Goal: Find specific page/section: Find specific page/section

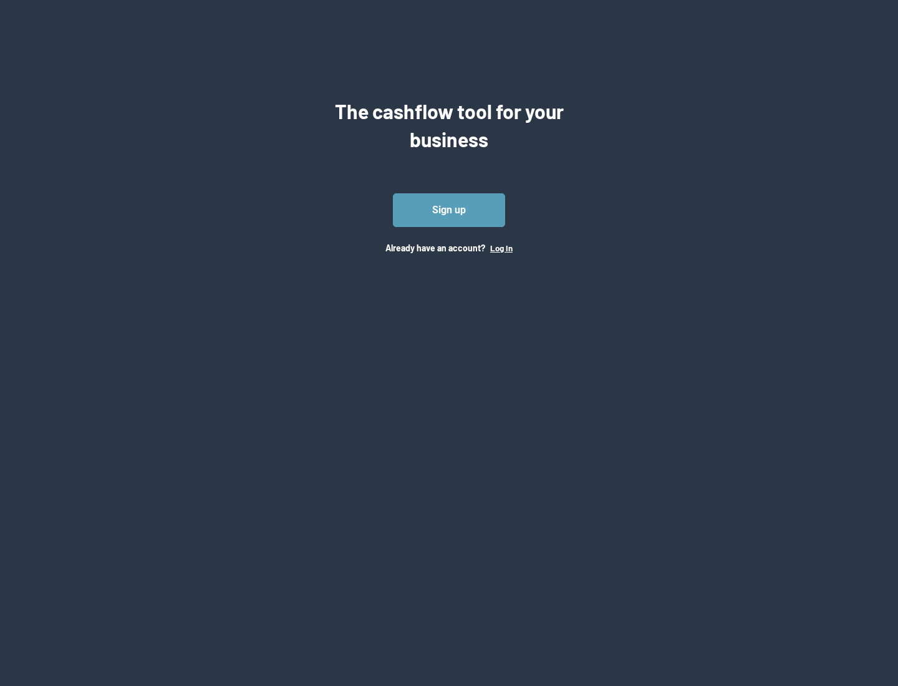
click at [501, 248] on button "Log In" at bounding box center [501, 248] width 22 height 10
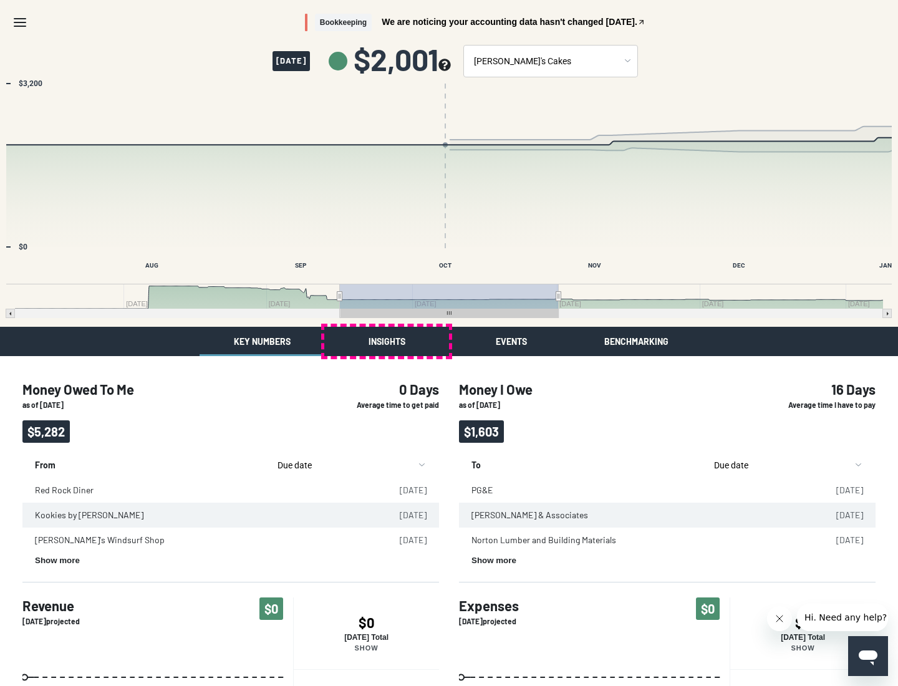
click at [387, 341] on button "Insights" at bounding box center [386, 341] width 125 height 29
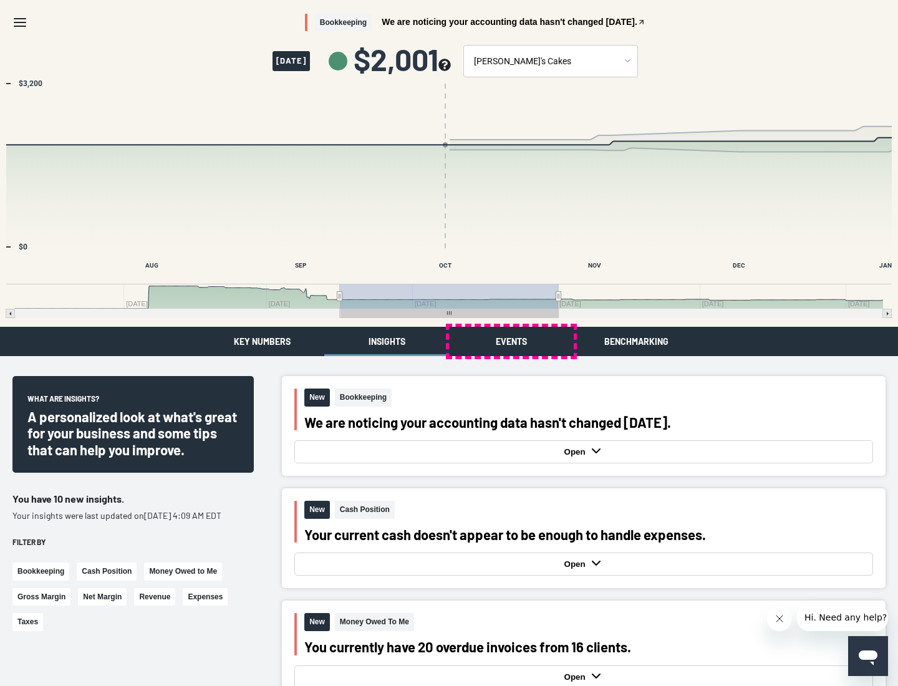
click at [511, 341] on button "Events" at bounding box center [511, 341] width 125 height 29
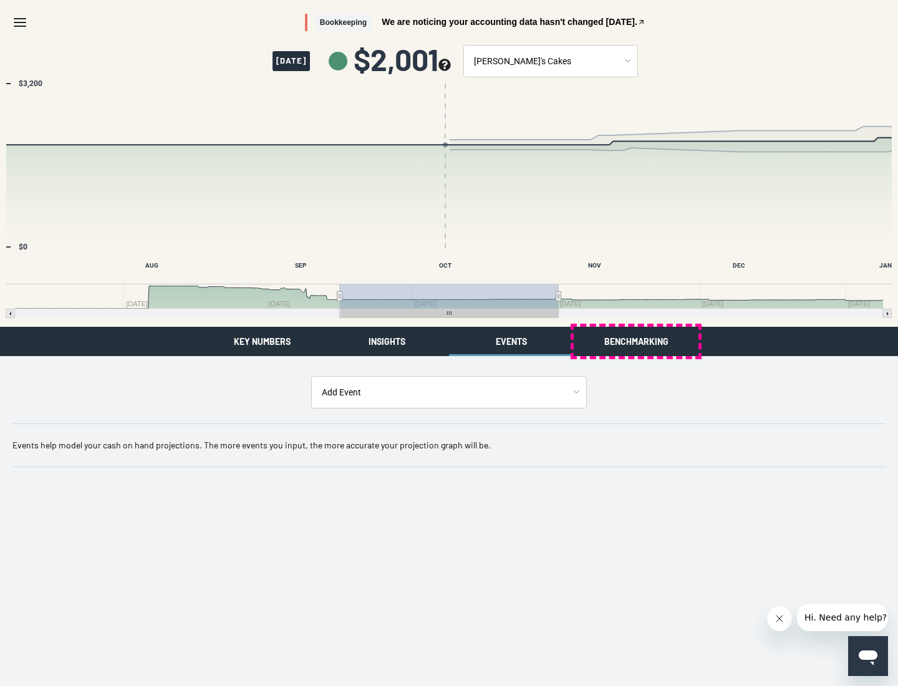
click at [636, 341] on button "Benchmarking" at bounding box center [636, 341] width 125 height 29
